Goal: Find contact information: Find contact information

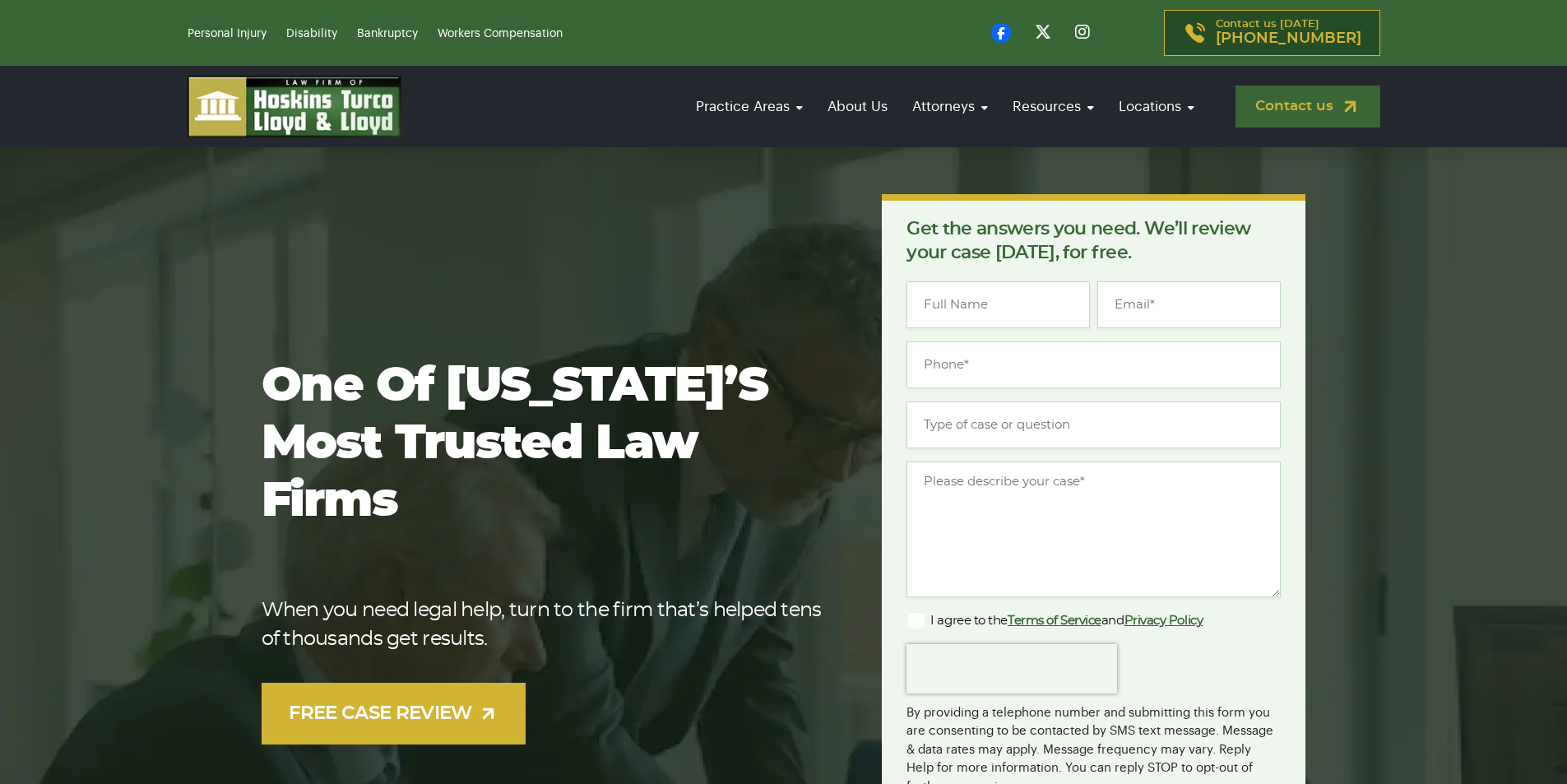
click at [1301, 102] on link "Contact us" at bounding box center [1308, 106] width 145 height 42
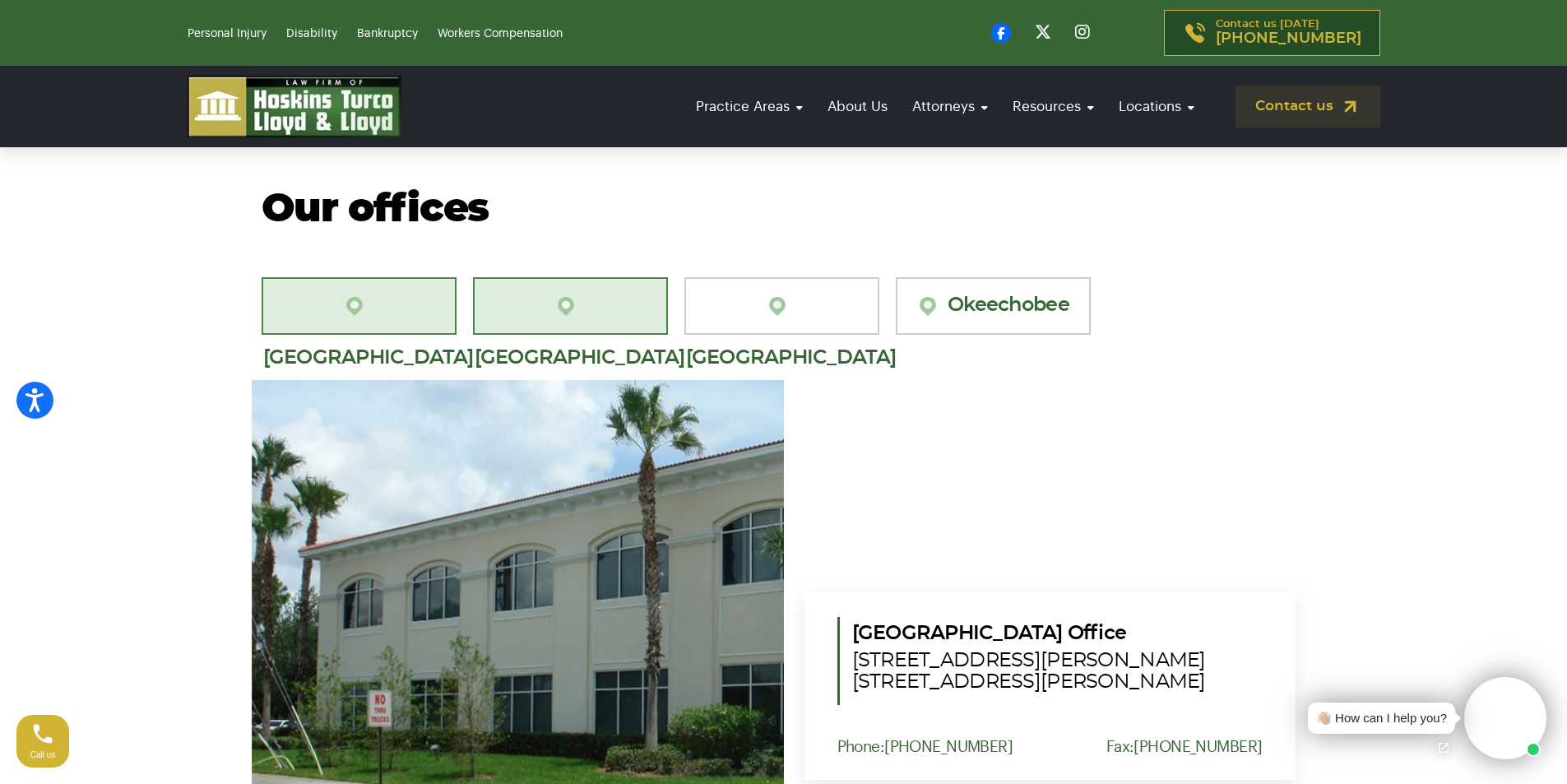
scroll to position [1480, 0]
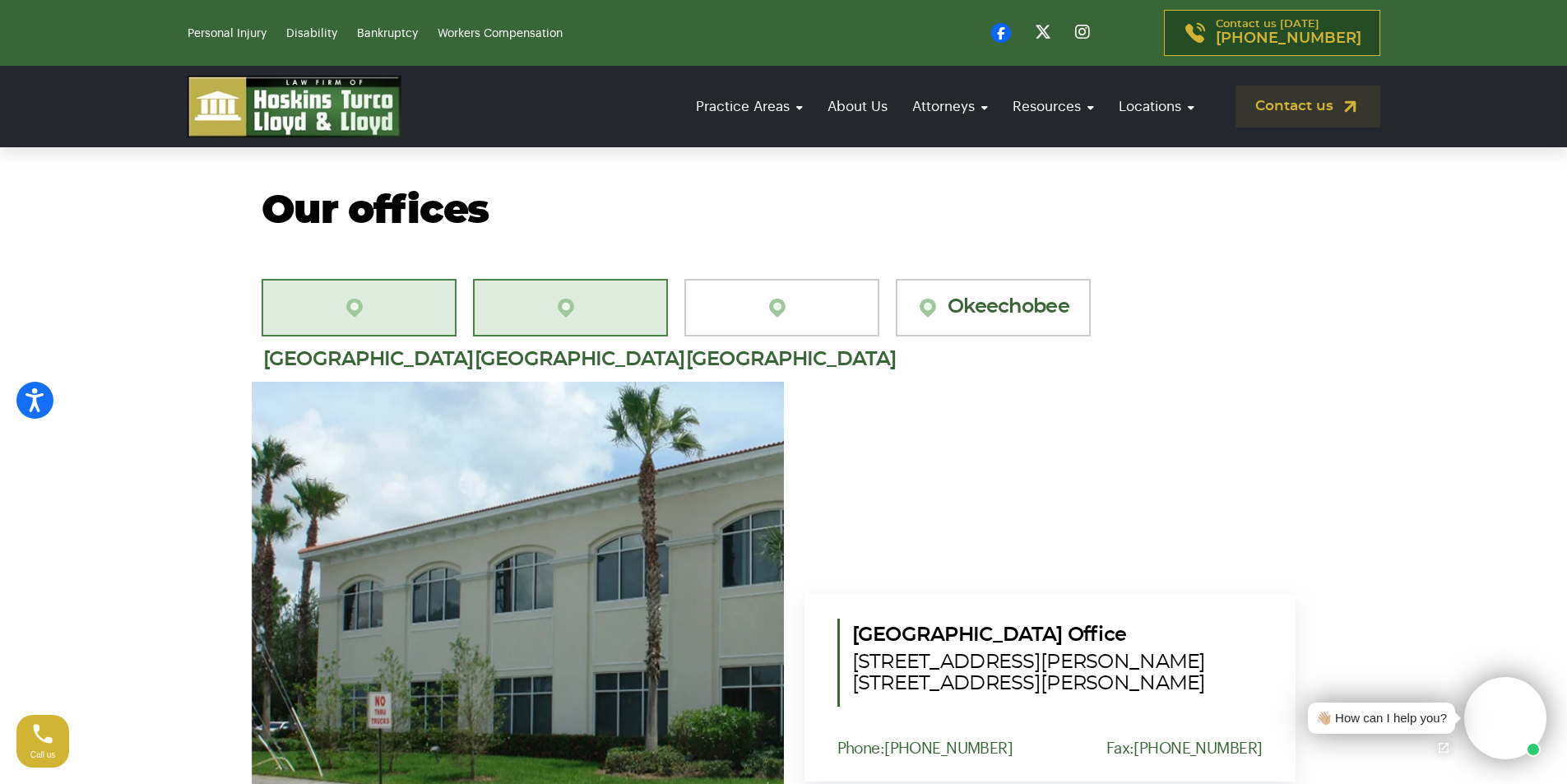
click at [554, 296] on img at bounding box center [569, 307] width 31 height 24
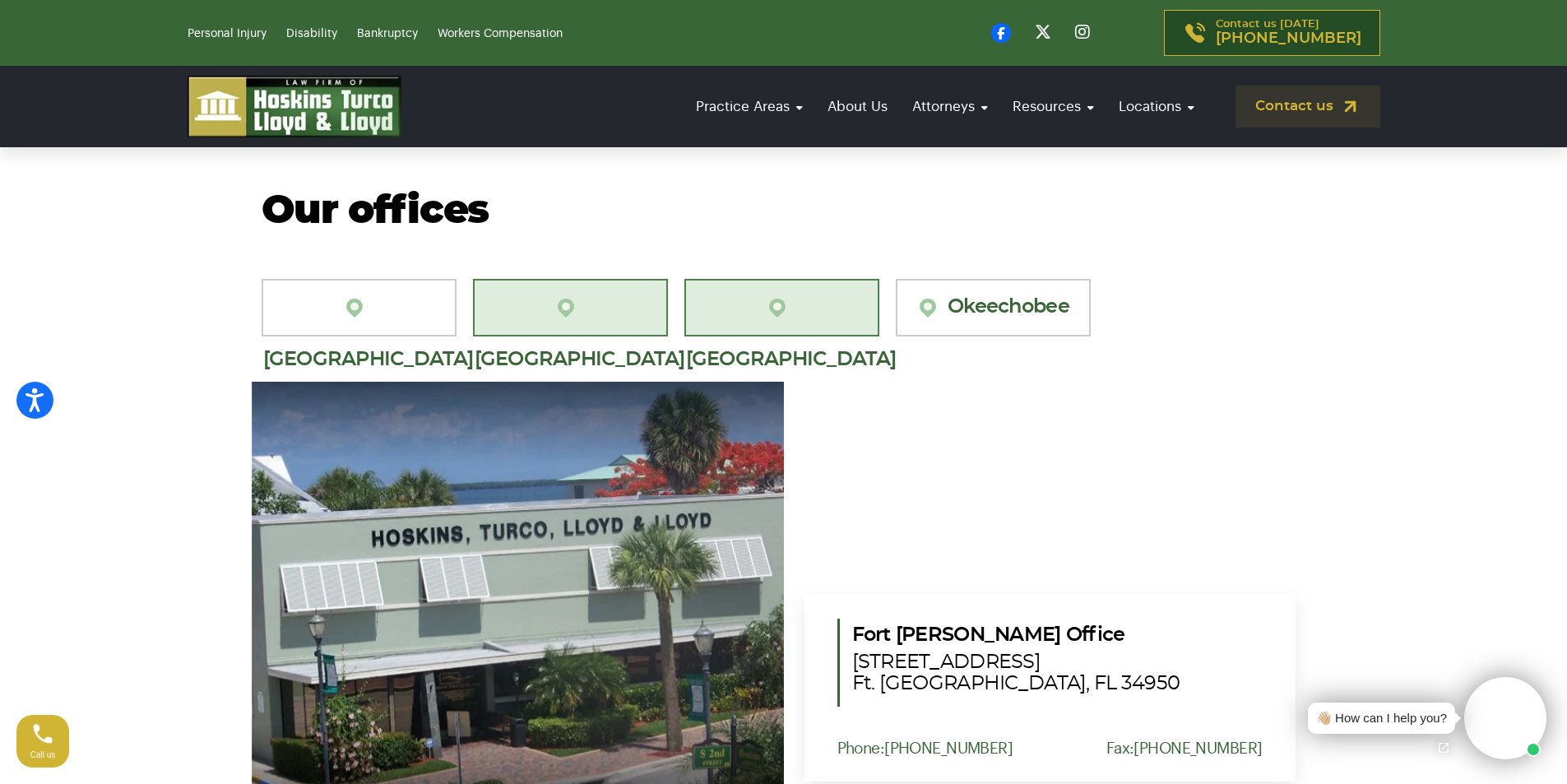
click at [799, 279] on link "[GEOGRAPHIC_DATA]" at bounding box center [783, 307] width 195 height 58
